Goal: Transaction & Acquisition: Book appointment/travel/reservation

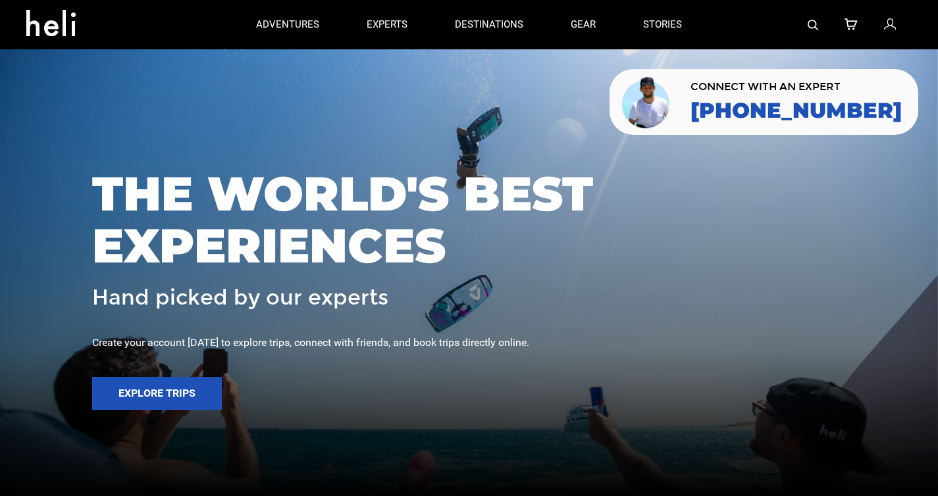
click at [816, 26] on img at bounding box center [813, 25] width 11 height 11
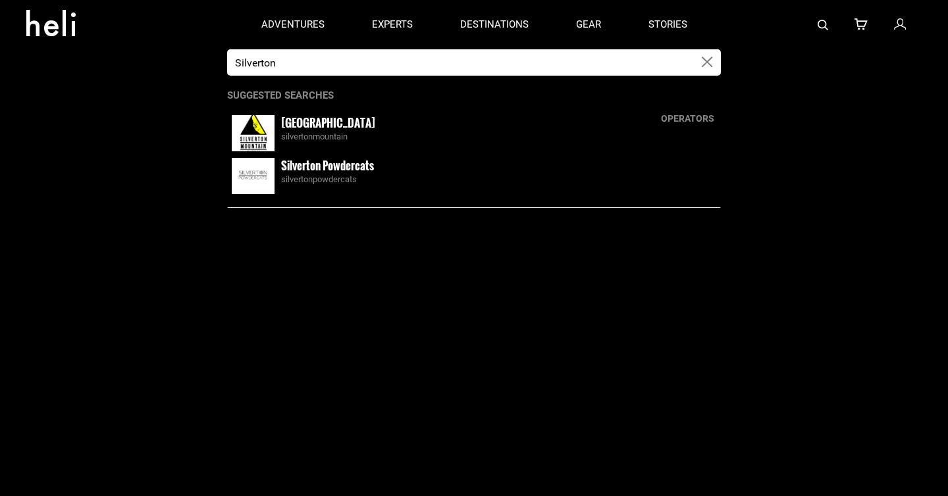
type input "Silverton"
click at [329, 126] on small "[GEOGRAPHIC_DATA]" at bounding box center [328, 123] width 94 height 16
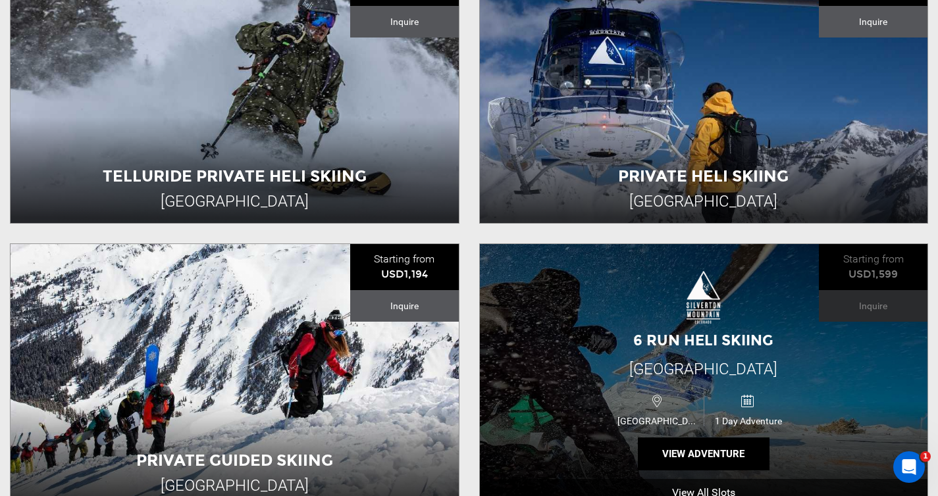
scroll to position [548, 0]
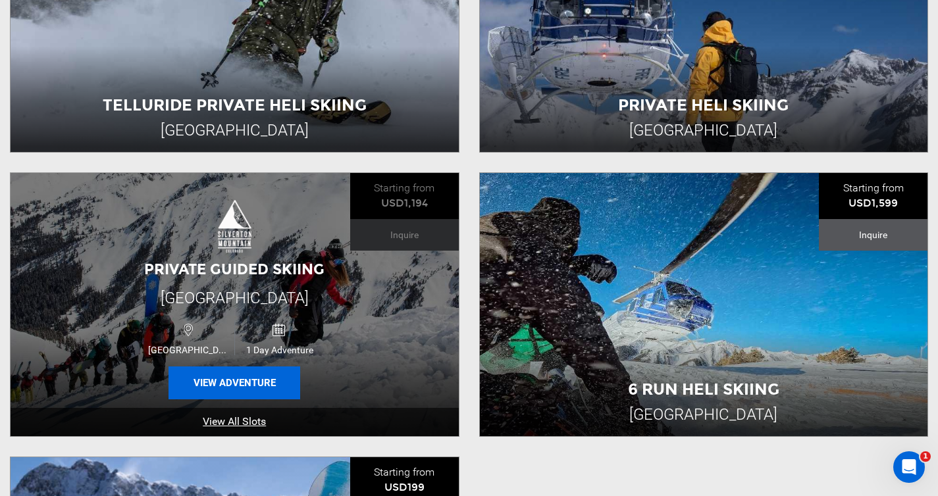
click at [254, 383] on button "View Adventure" at bounding box center [235, 383] width 132 height 33
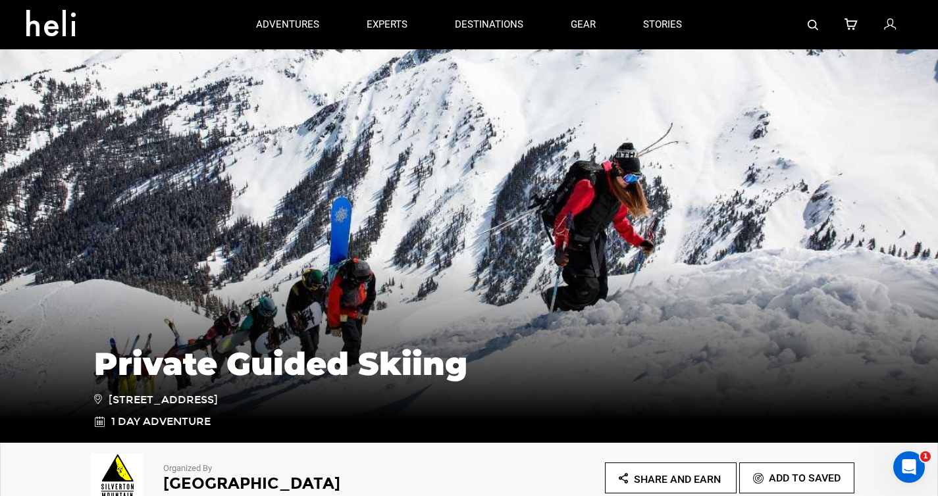
drag, startPoint x: 459, startPoint y: 456, endPoint x: 469, endPoint y: 437, distance: 21.2
click at [459, 456] on div "Organized By [GEOGRAPHIC_DATA]" at bounding box center [276, 476] width 385 height 53
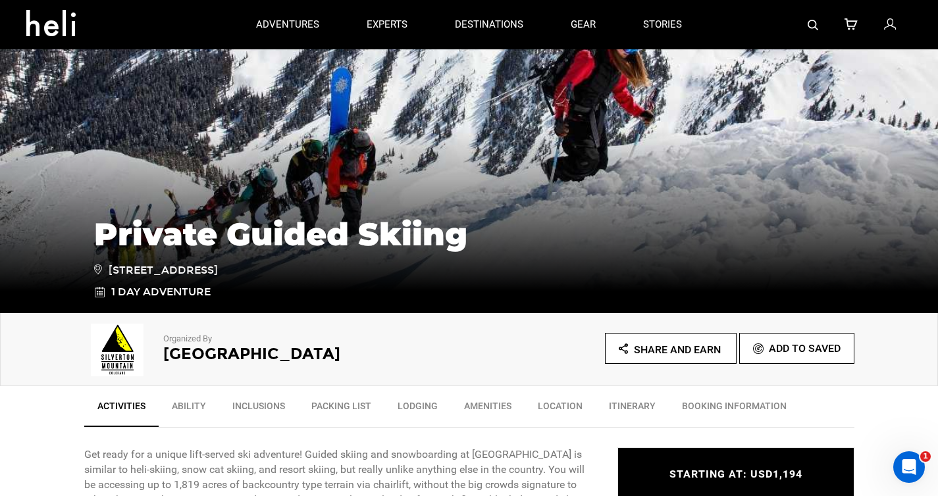
scroll to position [129, 0]
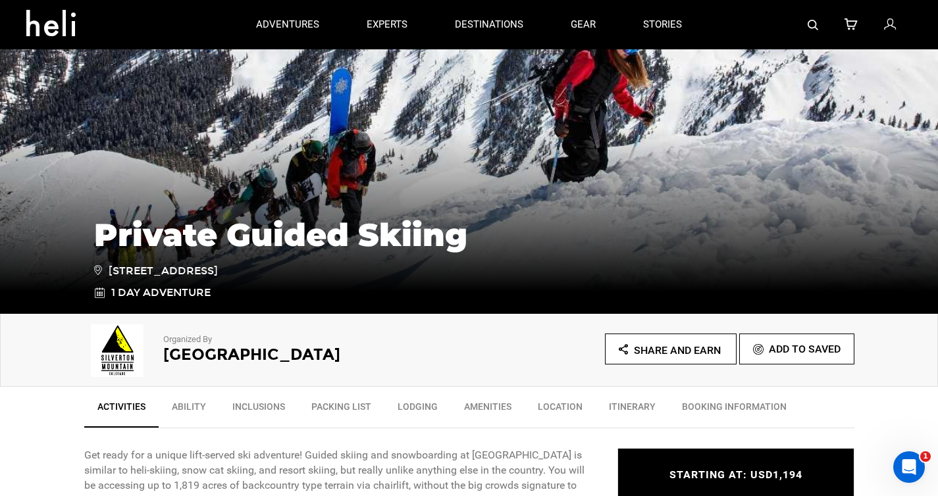
click at [216, 356] on h2 "[GEOGRAPHIC_DATA]" at bounding box center [298, 354] width 270 height 17
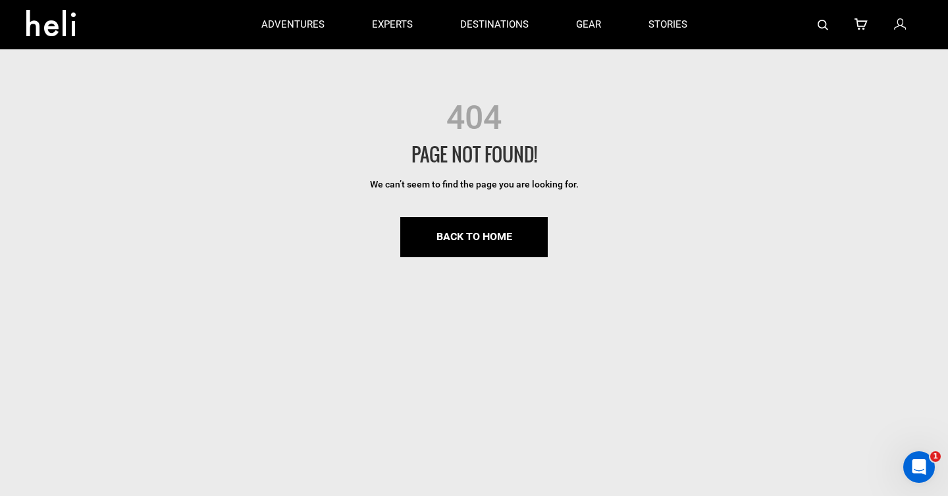
click at [825, 24] on img at bounding box center [823, 25] width 11 height 11
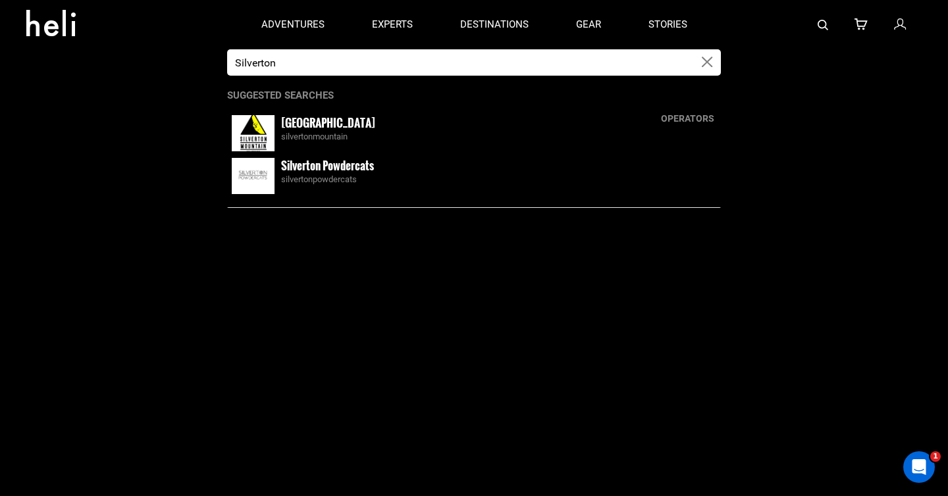
type input "Silverton"
click at [309, 130] on small "[GEOGRAPHIC_DATA]" at bounding box center [328, 123] width 94 height 16
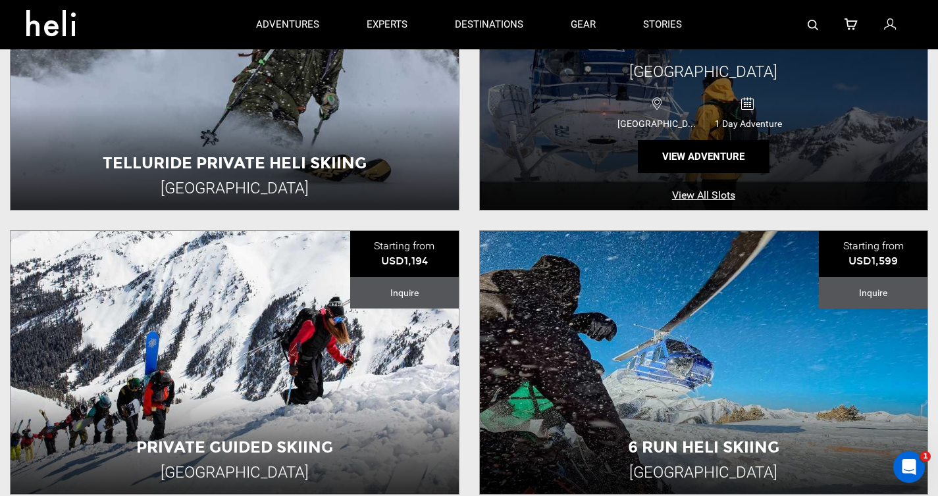
scroll to position [652, 0]
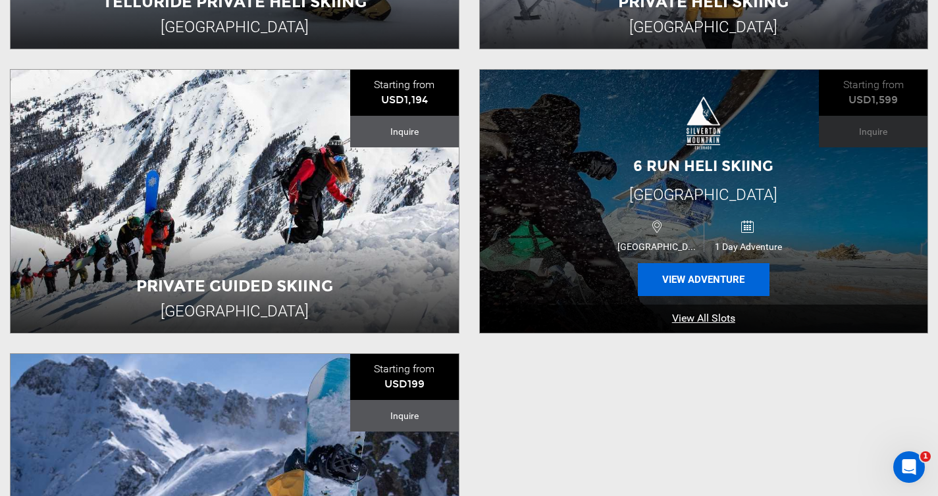
click at [699, 284] on button "View Adventure" at bounding box center [704, 279] width 132 height 33
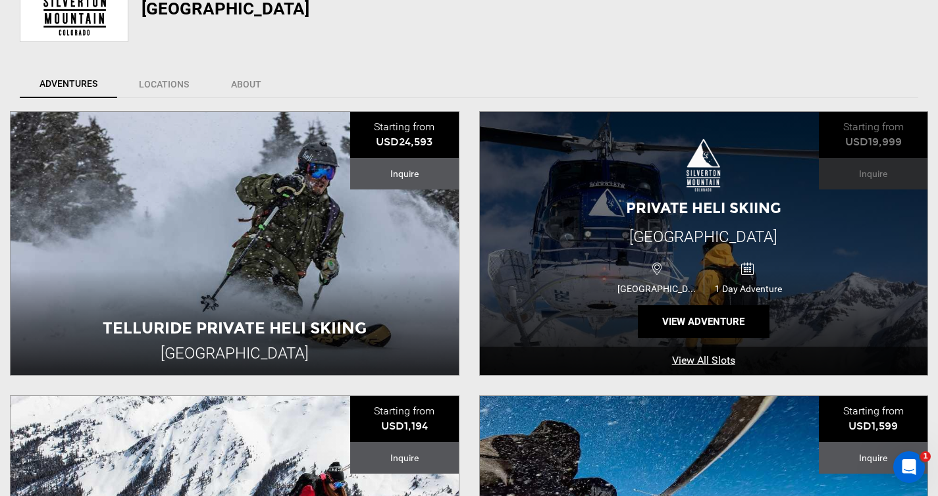
scroll to position [485, 0]
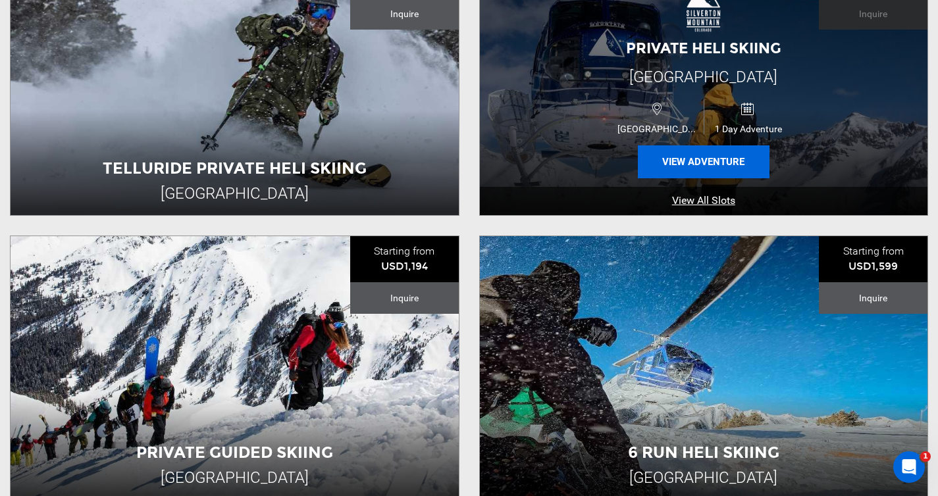
click at [681, 160] on button "View Adventure" at bounding box center [704, 162] width 132 height 33
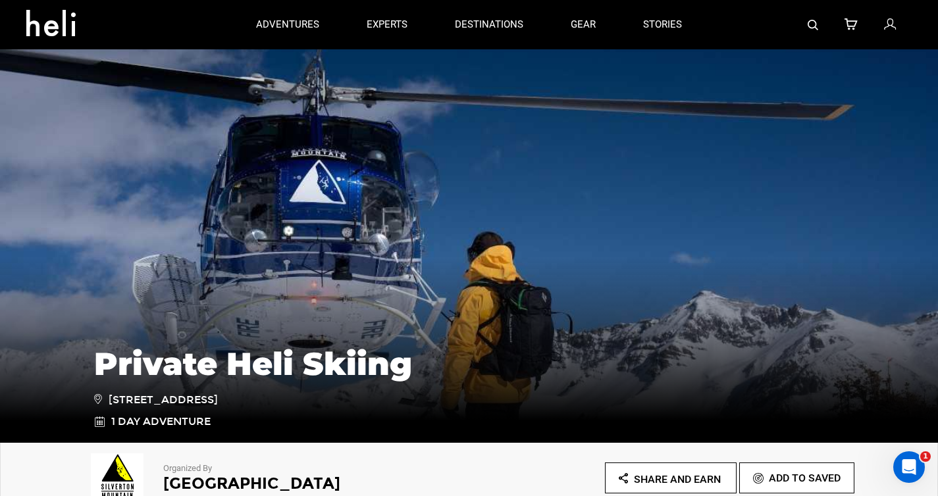
click at [554, 259] on div "Private Heli Skiing 6226 State Hwy 110, Silverton, CO 81433, USA 1 Day Adventure" at bounding box center [469, 345] width 938 height 198
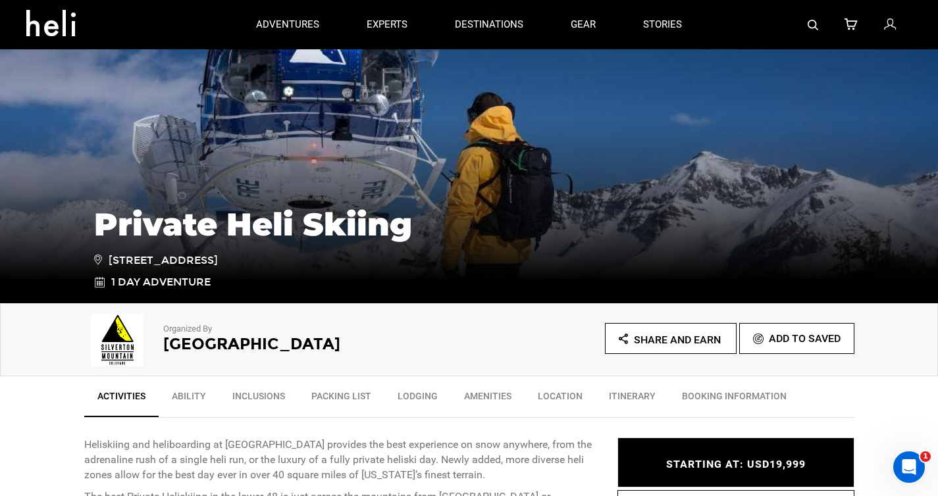
scroll to position [22, 0]
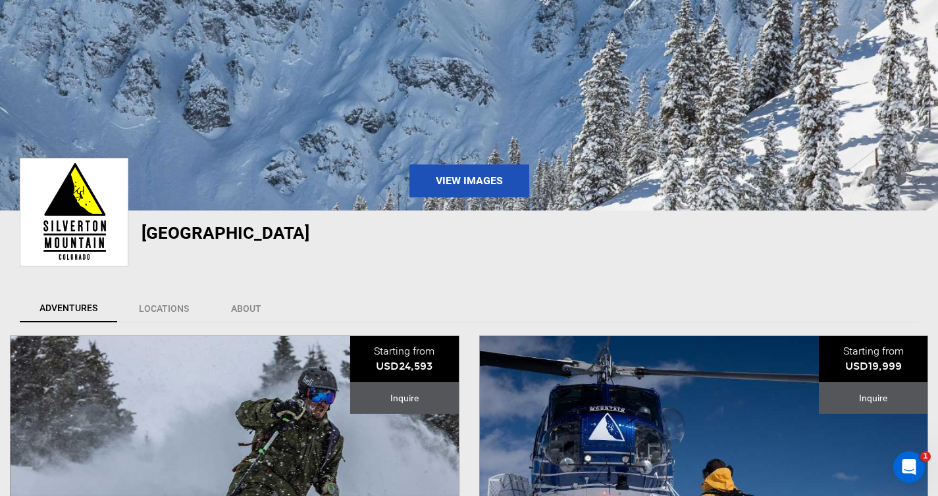
scroll to position [255, 0]
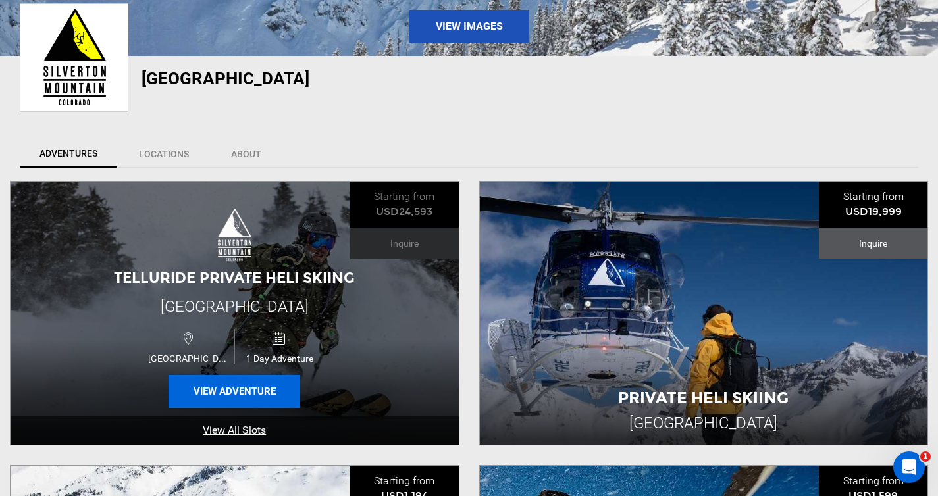
click at [269, 396] on button "View Adventure" at bounding box center [235, 391] width 132 height 33
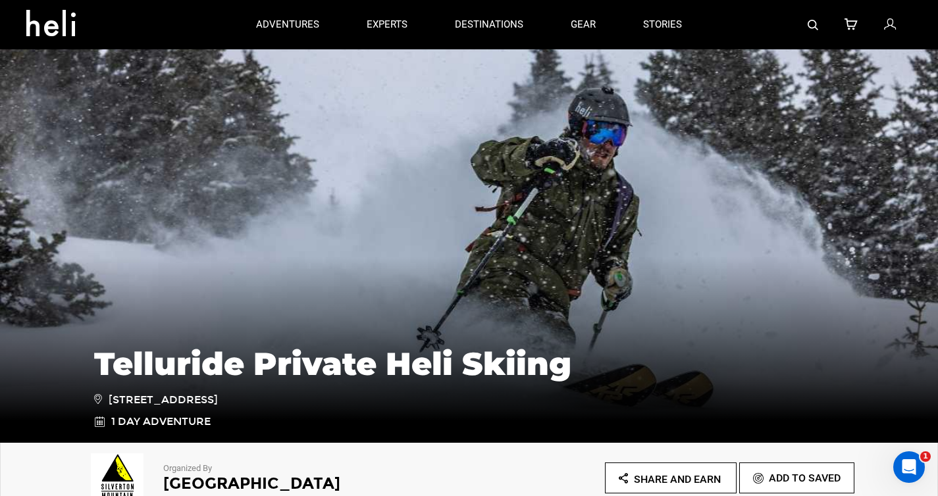
click at [568, 284] on div "Telluride Private Heli Skiing 6226 State Hwy 110, Silverton, CO 81433, USA 1 Da…" at bounding box center [469, 345] width 938 height 198
